Goal: Task Accomplishment & Management: Manage account settings

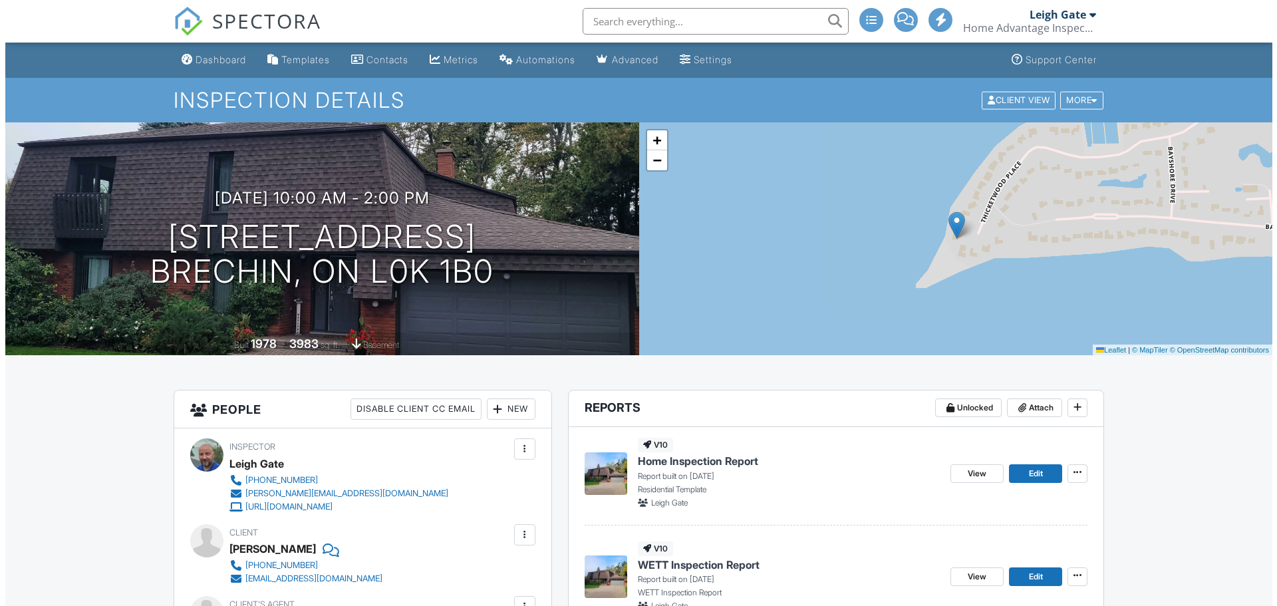
scroll to position [199, 0]
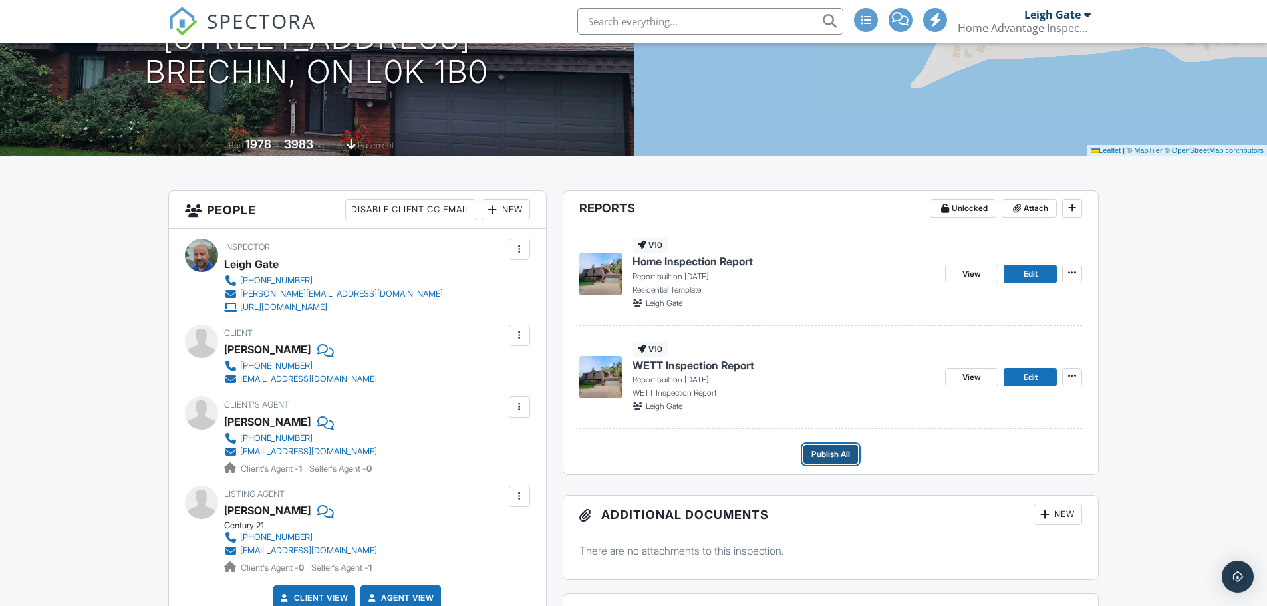
click at [835, 451] on span "Publish All" at bounding box center [830, 453] width 39 height 13
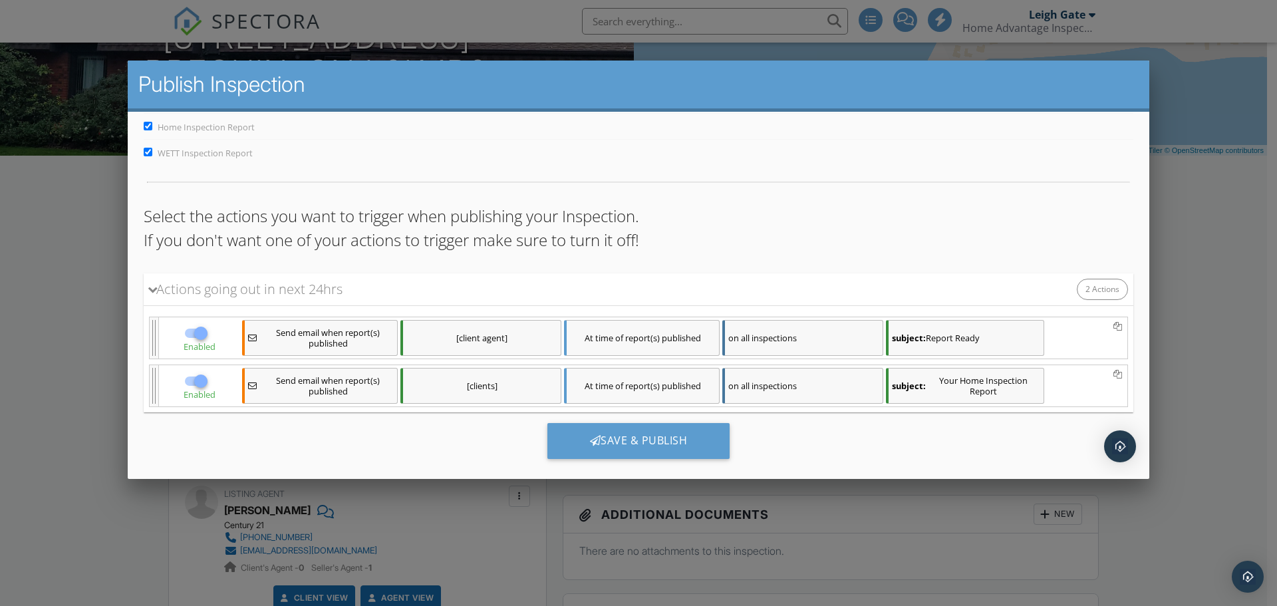
scroll to position [57, 0]
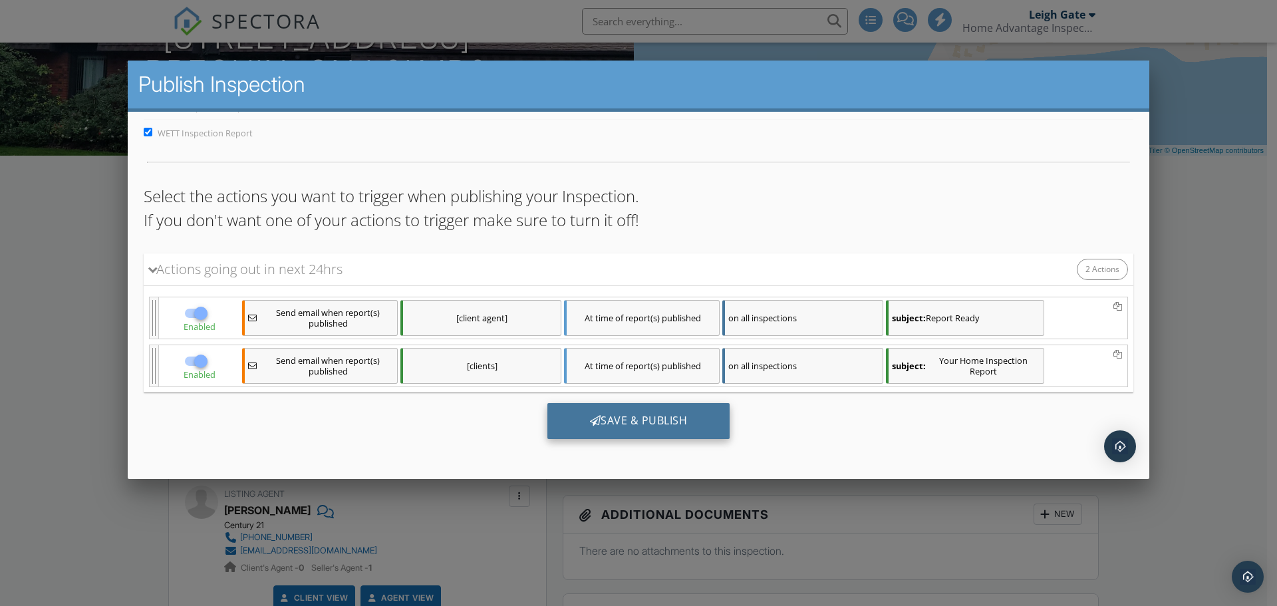
click at [633, 422] on div "Save & Publish" at bounding box center [638, 421] width 183 height 36
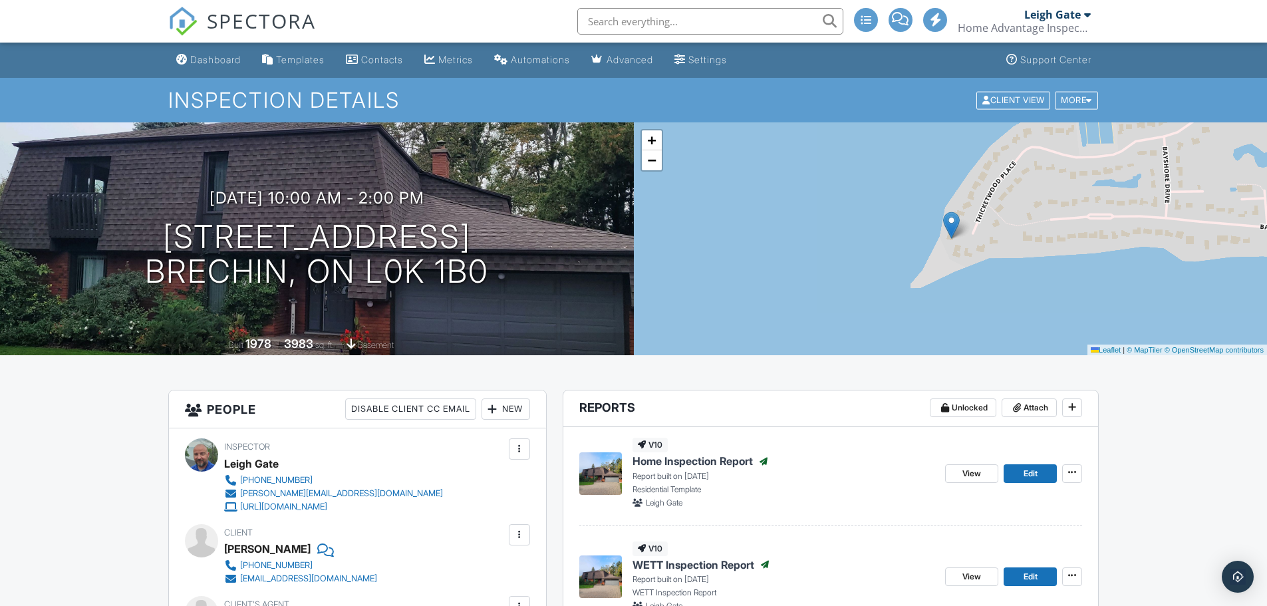
click at [1053, 19] on div "Leigh Gate" at bounding box center [1052, 14] width 57 height 13
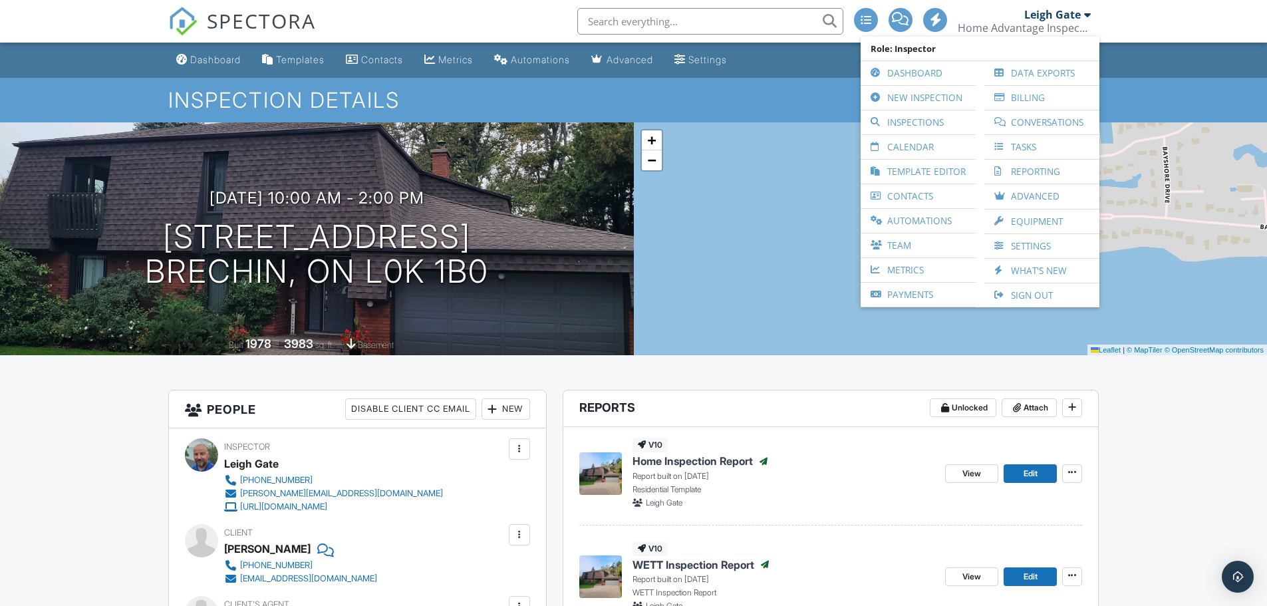
click at [1029, 297] on link "Sign Out" at bounding box center [1042, 295] width 102 height 24
